Goal: Task Accomplishment & Management: Complete application form

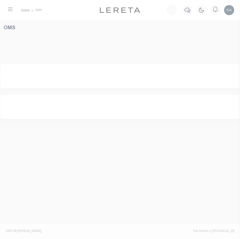
select select "200"
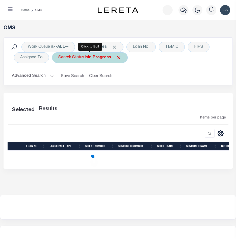
click at [119, 57] on span at bounding box center [118, 57] width 5 height 5
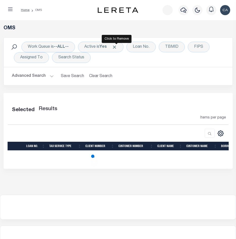
drag, startPoint x: 116, startPoint y: 47, endPoint x: 19, endPoint y: 43, distance: 96.7
click at [116, 47] on span "Click to Remove" at bounding box center [114, 46] width 5 height 5
click at [12, 10] on icon "button" at bounding box center [10, 9] width 5 height 5
select select "200"
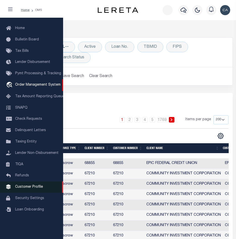
click at [43, 189] on link "Customer Profile" at bounding box center [31, 186] width 63 height 11
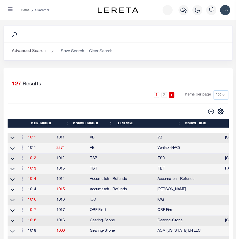
click at [39, 60] on div "Advanced Search Save Search Clear Search Client Number Contains Contains" at bounding box center [118, 51] width 229 height 18
click at [43, 51] on button "Advanced Search" at bounding box center [33, 51] width 42 height 10
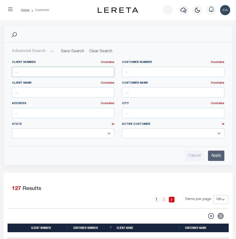
click at [57, 72] on input "text" at bounding box center [63, 72] width 102 height 10
type input "3333"
click at [210, 150] on input "Apply" at bounding box center [216, 155] width 16 height 10
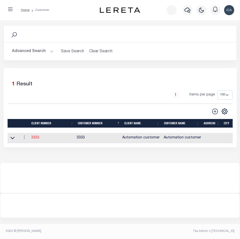
click at [35, 139] on link "3333" at bounding box center [35, 138] width 8 height 4
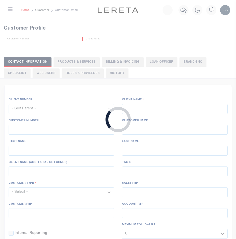
select select
type input "Automation customer"
type input "3333"
type input "Automation customer"
type input "Automation first name"
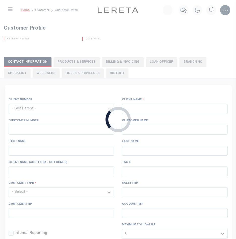
type input "Automation last name"
select select "Mixed Portfolio"
type input "Automation Sales REP"
type input "Automation Customer REP"
type input "Automation Account REP"
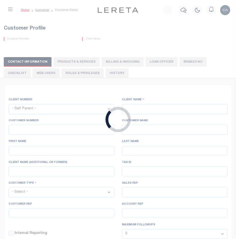
checkbox input "true"
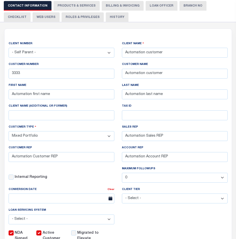
scroll to position [76, 0]
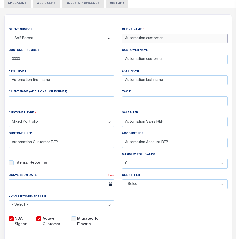
click at [150, 36] on input "Automation customer" at bounding box center [175, 39] width 106 height 10
click at [29, 56] on input "3333" at bounding box center [62, 59] width 106 height 10
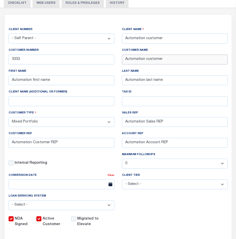
click at [149, 62] on input "Automation customer" at bounding box center [175, 59] width 106 height 10
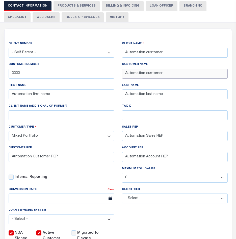
scroll to position [50, 0]
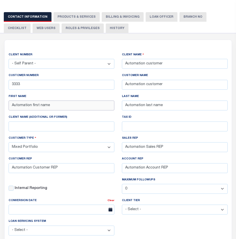
click at [53, 106] on input "Automation first name" at bounding box center [62, 105] width 106 height 10
click at [154, 110] on input "Automation last name" at bounding box center [175, 105] width 106 height 10
click at [154, 109] on input "Automation last name" at bounding box center [175, 105] width 106 height 10
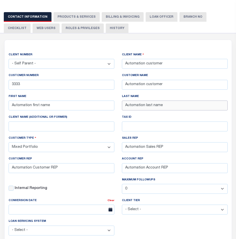
click at [154, 109] on input "Automation last name" at bounding box center [175, 105] width 106 height 10
drag, startPoint x: 27, startPoint y: 125, endPoint x: 61, endPoint y: 128, distance: 33.5
click at [27, 125] on input "Client Name (additional or former)" at bounding box center [62, 126] width 106 height 10
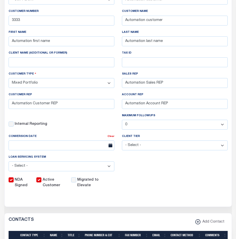
scroll to position [126, 0]
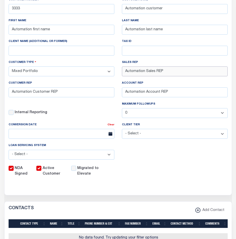
click at [156, 73] on input "Automation Sales REP" at bounding box center [175, 71] width 106 height 10
click at [194, 93] on input "Automation Account REP" at bounding box center [175, 92] width 106 height 10
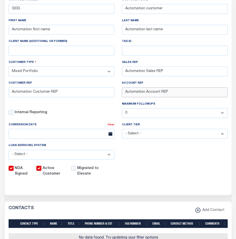
click at [194, 93] on input "Automation Account REP" at bounding box center [175, 92] width 106 height 10
click at [73, 97] on input "Automation Customer REP" at bounding box center [62, 92] width 106 height 10
click at [100, 115] on div "Internal Reporting" at bounding box center [62, 113] width 106 height 6
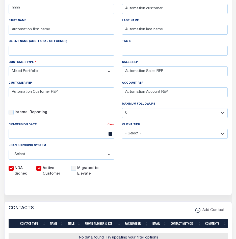
drag, startPoint x: 155, startPoint y: 141, endPoint x: 397, endPoint y: 124, distance: 242.7
click at [236, 124] on html "Home Customer Customer Detail Profile Sign out" at bounding box center [118, 175] width 236 height 602
click at [97, 113] on div "Internal Reporting" at bounding box center [62, 113] width 106 height 6
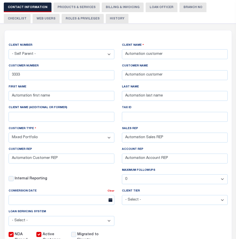
scroll to position [0, 0]
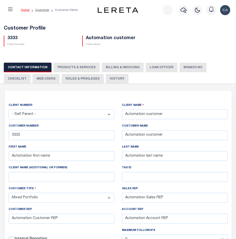
click at [61, 64] on button "PRODUCTS & SERVICES" at bounding box center [76, 68] width 46 height 10
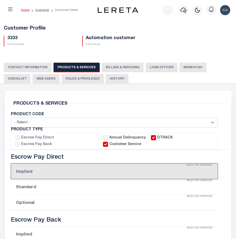
select select "STX"
radio input "true"
checkbox input "true"
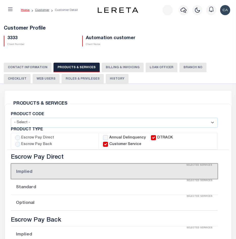
checkbox input "true"
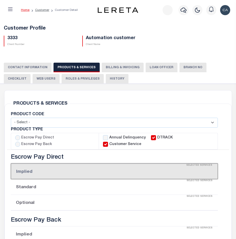
checkbox input "true"
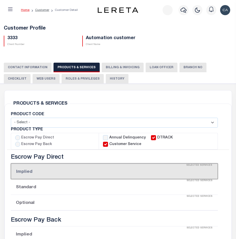
checkbox input "true"
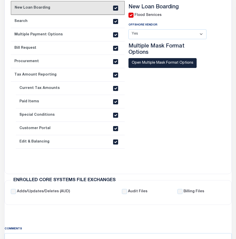
scroll to position [252, 0]
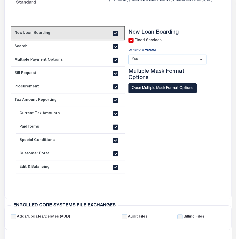
click at [31, 47] on link "2. Search" at bounding box center [68, 46] width 114 height 13
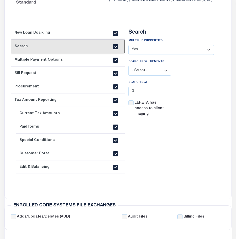
click at [61, 67] on link "4. Bill Request" at bounding box center [68, 73] width 114 height 13
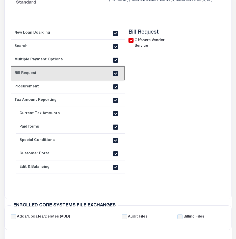
drag, startPoint x: 51, startPoint y: 58, endPoint x: 83, endPoint y: 61, distance: 32.2
click at [51, 58] on link "3. Multiple Payment Options" at bounding box center [68, 59] width 114 height 13
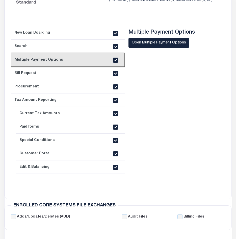
drag, startPoint x: 81, startPoint y: 37, endPoint x: 82, endPoint y: 41, distance: 4.3
click at [81, 37] on link "1. New Loan Boarding" at bounding box center [68, 32] width 114 height 13
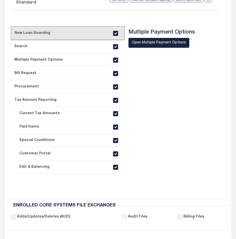
click at [84, 46] on link "2. Search" at bounding box center [68, 46] width 114 height 13
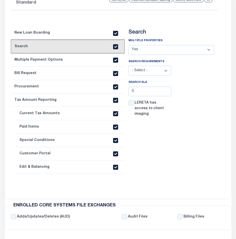
click at [92, 57] on link "3. Multiple Payment Options" at bounding box center [68, 59] width 114 height 13
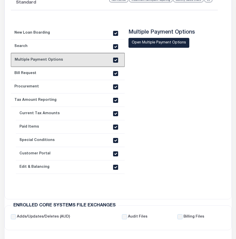
click at [92, 74] on link "4. Bill Request" at bounding box center [68, 73] width 114 height 13
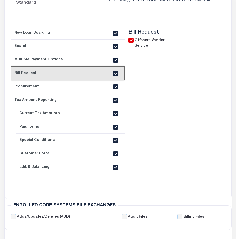
click at [68, 88] on link "5. Procurement" at bounding box center [68, 86] width 114 height 13
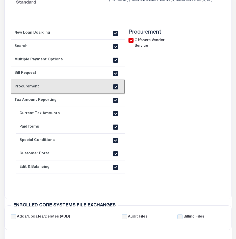
drag, startPoint x: 4, startPoint y: 95, endPoint x: 10, endPoint y: 96, distance: 5.4
click at [4, 94] on div "Escrow Pay Direct Implied Selected Services No Services Selected Standard Selec…" at bounding box center [114, 49] width 222 height 287
click at [32, 102] on link "6. Tax Amount Reporting" at bounding box center [68, 99] width 114 height 13
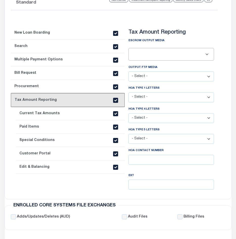
click at [82, 118] on link "7. Current Tax Amounts" at bounding box center [70, 113] width 109 height 13
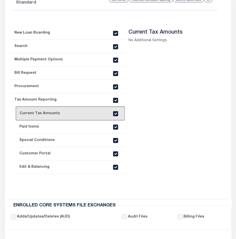
click at [61, 129] on link "8. Paid Items" at bounding box center [70, 126] width 109 height 13
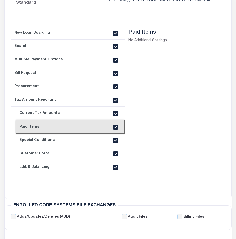
click at [85, 133] on ul "1. New Loan Boarding 2. Search 3. Multiple Payment Options 4. Bill Request 5. P…" at bounding box center [68, 99] width 114 height 147
click at [94, 141] on link "9. Special Conditions" at bounding box center [70, 139] width 109 height 13
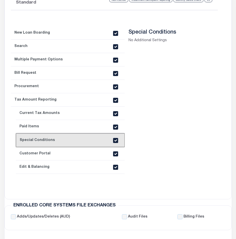
click at [78, 154] on link "10. Customer Portal" at bounding box center [70, 153] width 109 height 13
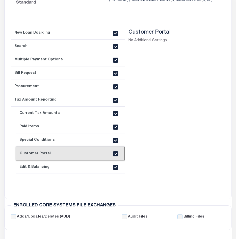
click at [71, 166] on link "11. Edit & Balancing" at bounding box center [70, 166] width 109 height 13
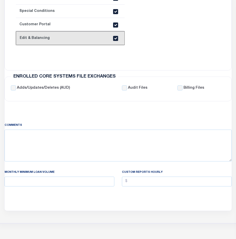
scroll to position [404, 0]
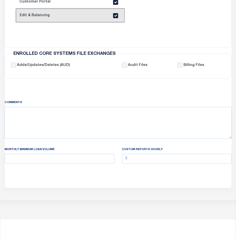
drag, startPoint x: 150, startPoint y: 137, endPoint x: 106, endPoint y: 146, distance: 44.1
click at [106, 146] on div "MONTHLY MINIMUM LOAN VOLUME CUSTOM REPORTS HOURLY" at bounding box center [118, 157] width 227 height 25
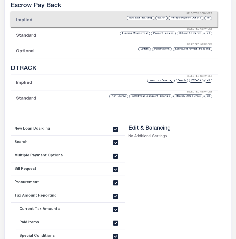
scroll to position [0, 0]
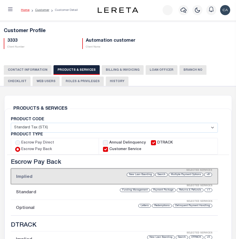
click at [126, 69] on button "Billing & Invoicing" at bounding box center [123, 70] width 42 height 10
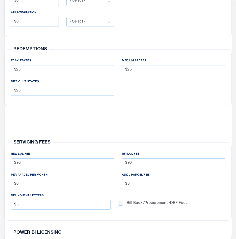
scroll to position [177, 0]
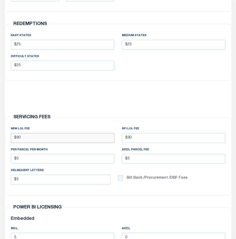
click at [27, 137] on input "$90" at bounding box center [62, 138] width 103 height 10
type input "$90.00"
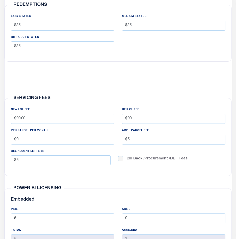
scroll to position [0, 0]
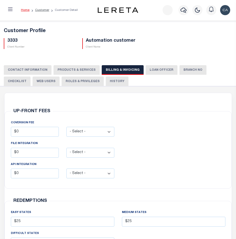
click at [158, 67] on button "LOAN OFFICER" at bounding box center [162, 70] width 32 height 10
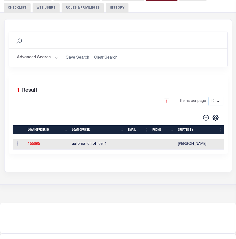
scroll to position [76, 0]
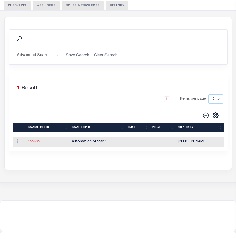
click at [86, 145] on td "automation officer 1" at bounding box center [98, 142] width 56 height 10
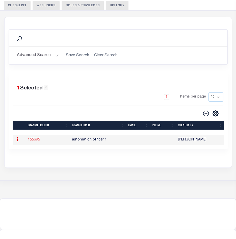
click at [87, 141] on td "automation officer 1" at bounding box center [98, 140] width 56 height 10
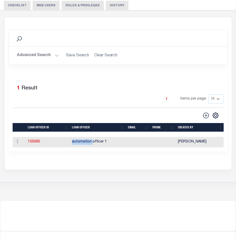
click at [87, 141] on td "automation officer 1" at bounding box center [98, 142] width 56 height 10
copy td "automation officer 1"
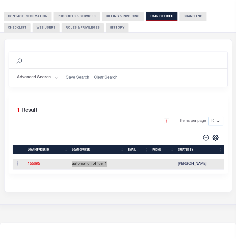
scroll to position [25, 0]
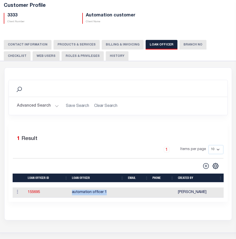
click at [183, 51] on div "CONTACT INFORMATION PRODUCTS & SERVICES PRODUCTS & SERVICES Billing & Invoicing…" at bounding box center [118, 50] width 229 height 21
click at [184, 46] on button "Branch No" at bounding box center [192, 45] width 27 height 10
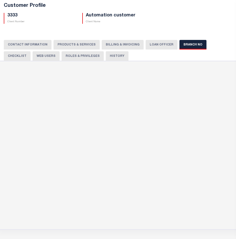
scroll to position [0, 0]
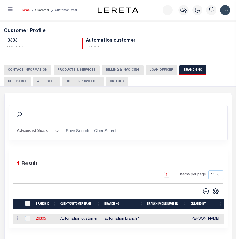
click at [83, 217] on td "Automation customer" at bounding box center [80, 219] width 44 height 10
checkbox input "true"
click at [83, 217] on td "Automation customer" at bounding box center [80, 219] width 44 height 10
checkbox input "false"
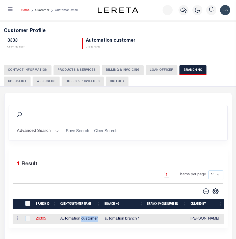
checkbox input "false"
click at [83, 217] on td "Automation customer" at bounding box center [80, 219] width 44 height 10
checkbox input "true"
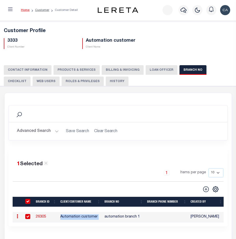
click at [83, 217] on td "Automation customer" at bounding box center [80, 217] width 44 height 10
checkbox input "false"
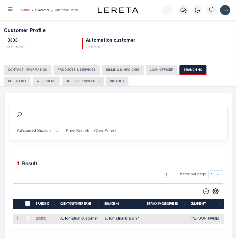
click at [82, 219] on td "Automation customer" at bounding box center [80, 219] width 44 height 10
checkbox input "true"
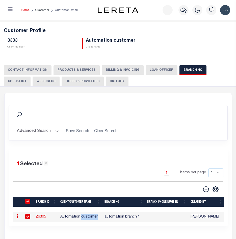
click at [82, 219] on td "Automation customer" at bounding box center [80, 217] width 44 height 10
checkbox input "false"
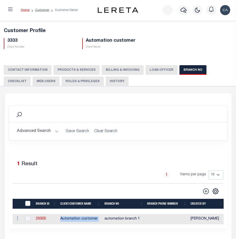
click at [82, 219] on td "Automation customer" at bounding box center [80, 219] width 44 height 10
checkbox input "true"
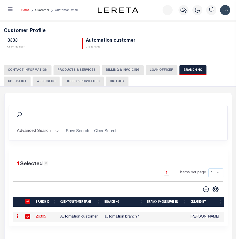
click at [135, 219] on td "automation branch 1" at bounding box center [123, 217] width 43 height 10
checkbox input "false"
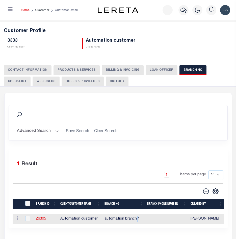
click at [135, 219] on td "automation branch 1" at bounding box center [123, 219] width 43 height 10
checkbox input "true"
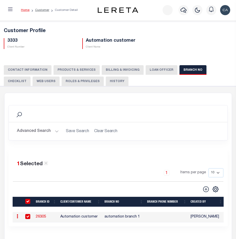
click at [126, 219] on td "automation branch 1" at bounding box center [123, 217] width 43 height 10
checkbox input "false"
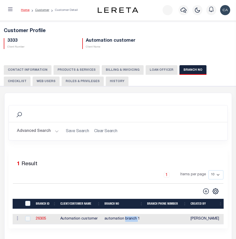
click at [126, 219] on td "automation branch 1" at bounding box center [123, 219] width 43 height 10
checkbox input "true"
click at [126, 219] on td "automation branch 1" at bounding box center [123, 219] width 43 height 10
checkbox input "false"
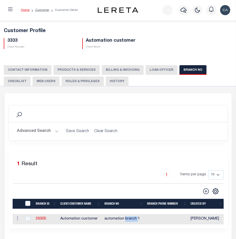
checkbox input "false"
copy td "automation branch 1"
click at [31, 76] on button "Checklist" at bounding box center [17, 81] width 27 height 10
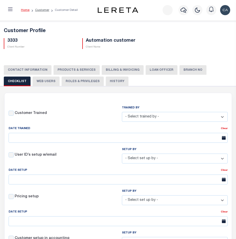
click at [33, 80] on button "Web Users" at bounding box center [46, 81] width 27 height 10
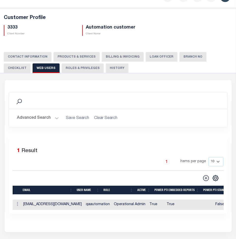
scroll to position [25, 0]
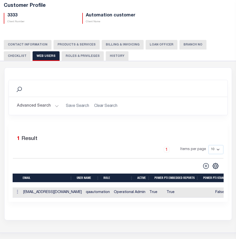
click at [147, 192] on td "True" at bounding box center [155, 192] width 17 height 10
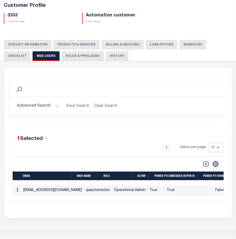
click at [55, 189] on td "qaautomation@accumatch.com" at bounding box center [52, 190] width 63 height 10
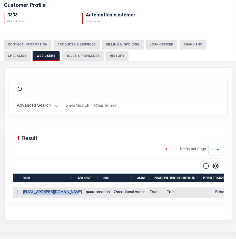
drag, startPoint x: 69, startPoint y: 193, endPoint x: 10, endPoint y: 193, distance: 58.3
click at [10, 193] on div "1 Selected 1 Result 1 Items per page 10 25 50 100" at bounding box center [118, 162] width 219 height 79
copy table "EMAIL USER NAME ROLE ACTIVE POWER PTI EMBEDDED REPORTS POWER PTI STANDALONE REP…"
click at [84, 192] on td "qaautomation" at bounding box center [98, 192] width 28 height 10
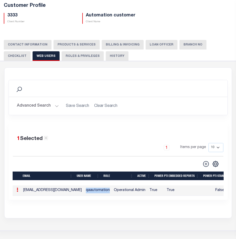
drag, startPoint x: 79, startPoint y: 193, endPoint x: 115, endPoint y: 179, distance: 38.6
click at [101, 191] on td "qaautomation" at bounding box center [98, 190] width 28 height 10
copy td "qaautomation"
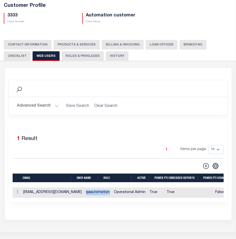
click at [62, 54] on button "Roles & Privileges" at bounding box center [83, 56] width 42 height 10
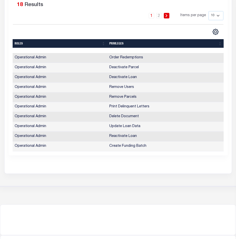
scroll to position [0, 0]
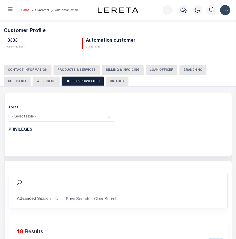
click at [106, 79] on button "History" at bounding box center [117, 81] width 23 height 10
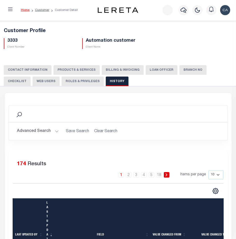
click at [91, 66] on button "PRODUCTS & SERVICES" at bounding box center [76, 70] width 46 height 10
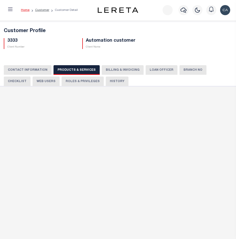
click at [119, 69] on button "Billing & Invoicing" at bounding box center [123, 70] width 42 height 10
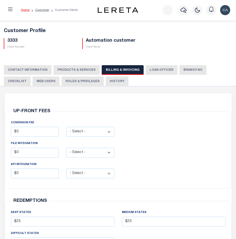
click at [81, 70] on button "PRODUCTS & SERVICES" at bounding box center [76, 70] width 46 height 10
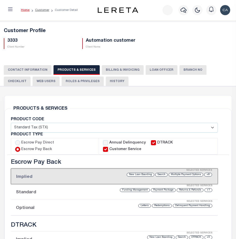
select select "STX"
click at [155, 69] on button "LOAN OFFICER" at bounding box center [162, 70] width 32 height 10
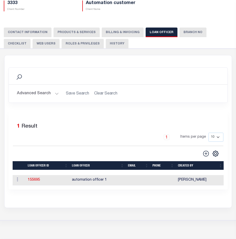
scroll to position [50, 0]
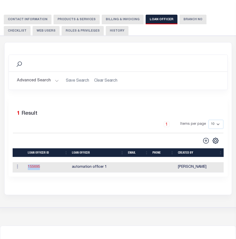
drag, startPoint x: 45, startPoint y: 167, endPoint x: 29, endPoint y: 168, distance: 16.7
click at [29, 168] on td "155695" at bounding box center [48, 167] width 44 height 10
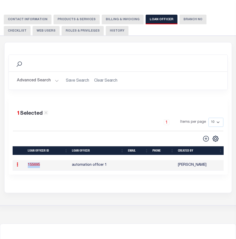
copy link "155695"
